Goal: Navigation & Orientation: Find specific page/section

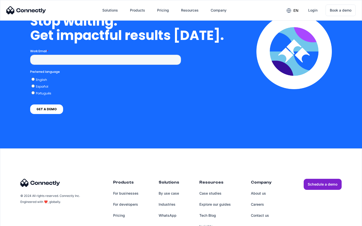
scroll to position [1461, 0]
